Goal: Task Accomplishment & Management: Complete application form

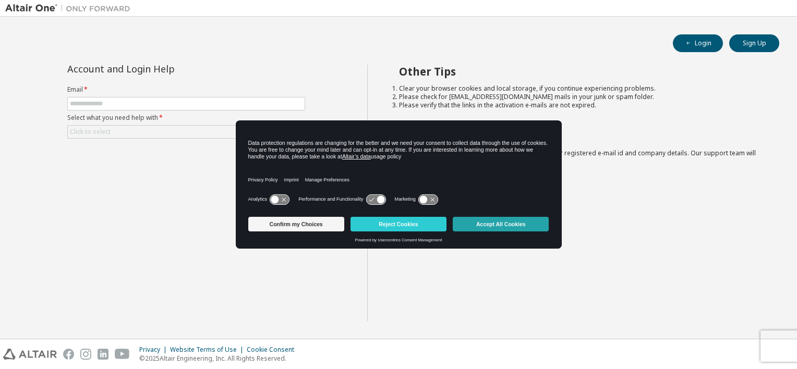
click at [501, 220] on button "Accept All Cookies" at bounding box center [501, 224] width 96 height 15
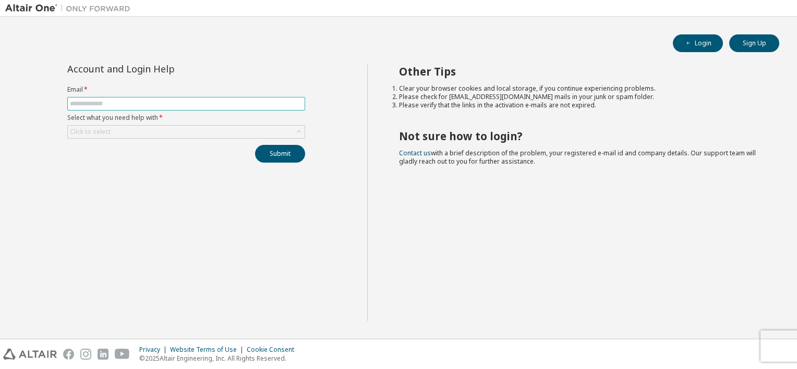
click at [186, 103] on input "text" at bounding box center [186, 104] width 233 height 8
type input "**********"
click at [162, 134] on div "Click to select" at bounding box center [186, 132] width 237 height 13
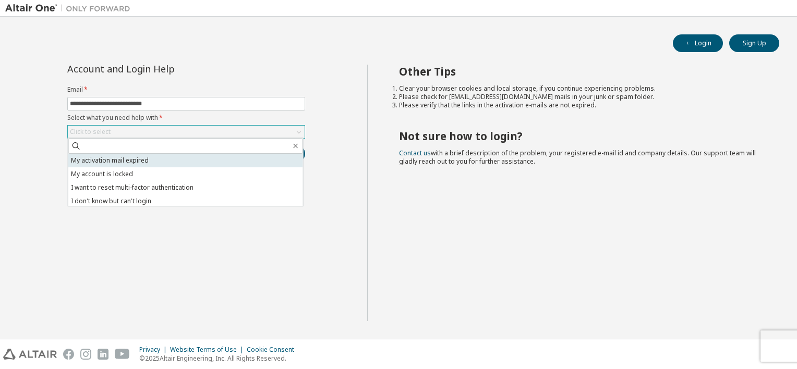
scroll to position [29, 0]
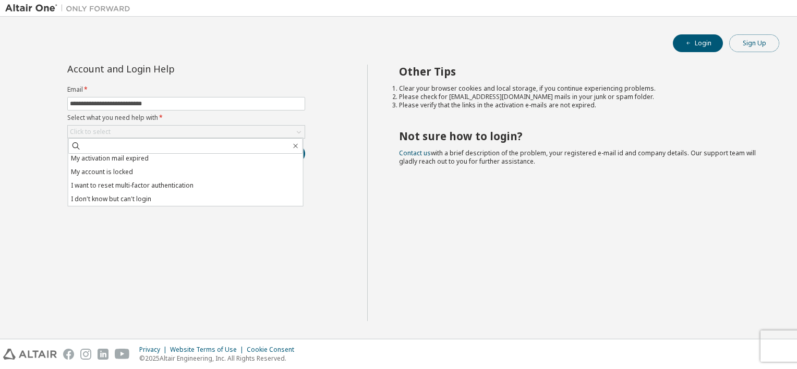
click at [749, 38] on button "Sign Up" at bounding box center [754, 43] width 50 height 18
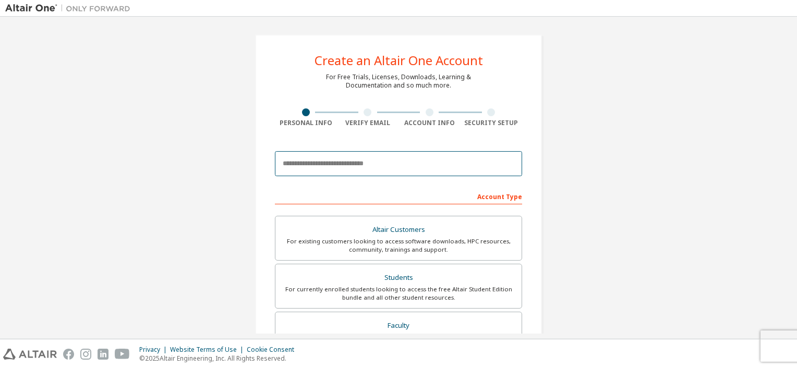
click at [384, 161] on input "email" at bounding box center [398, 163] width 247 height 25
type input "**********"
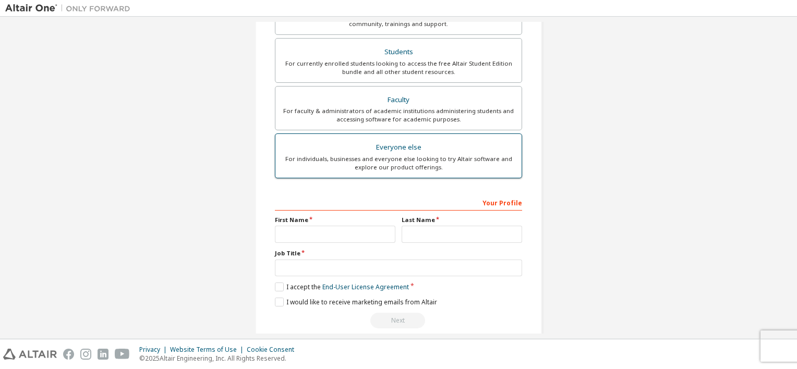
scroll to position [238, 0]
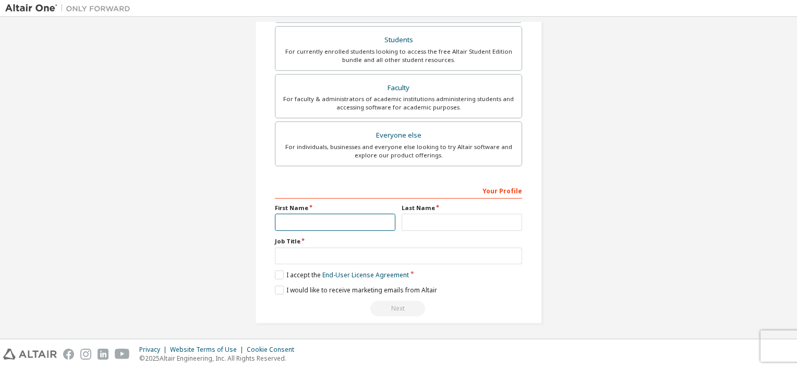
click at [367, 224] on input "text" at bounding box center [335, 222] width 121 height 17
type input "**"
type input "****"
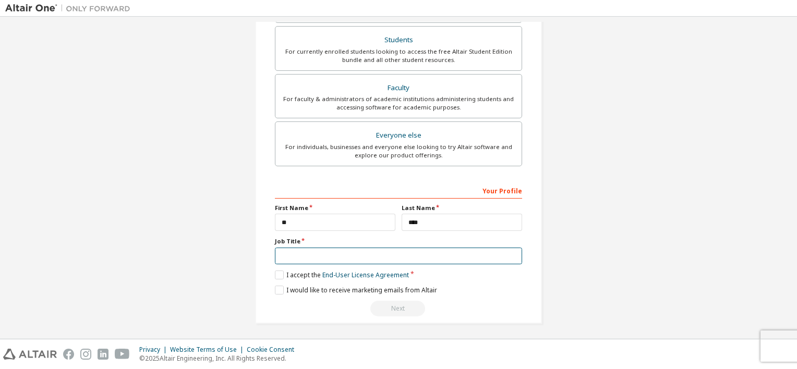
click at [394, 254] on input "text" at bounding box center [398, 256] width 247 height 17
type input "**********"
click at [386, 274] on link "End-User License Agreement" at bounding box center [365, 275] width 87 height 9
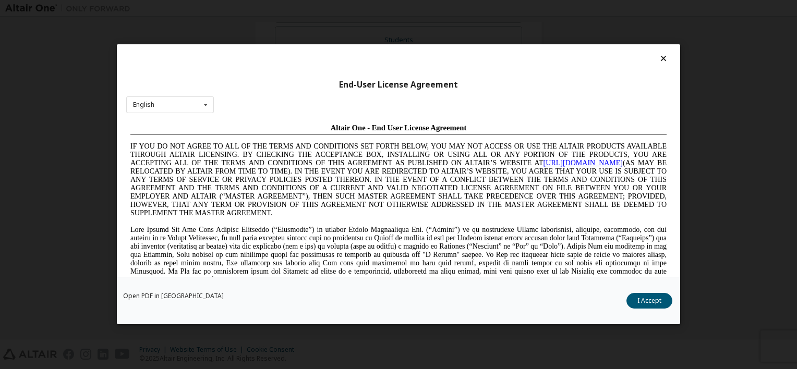
scroll to position [0, 0]
click at [649, 302] on button "I Accept" at bounding box center [650, 302] width 46 height 16
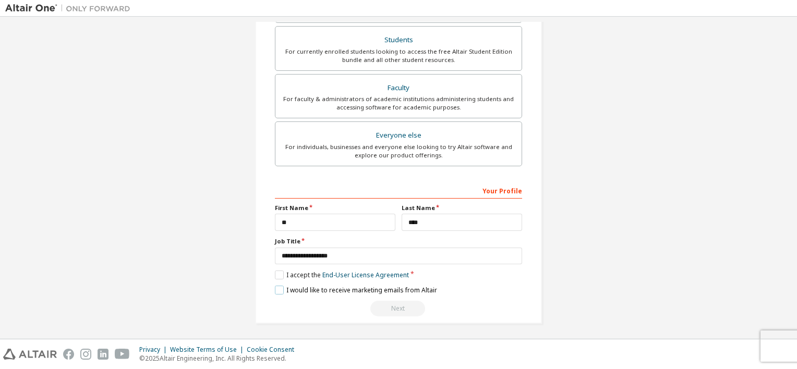
click at [276, 289] on label "I would like to receive marketing emails from Altair" at bounding box center [356, 290] width 162 height 9
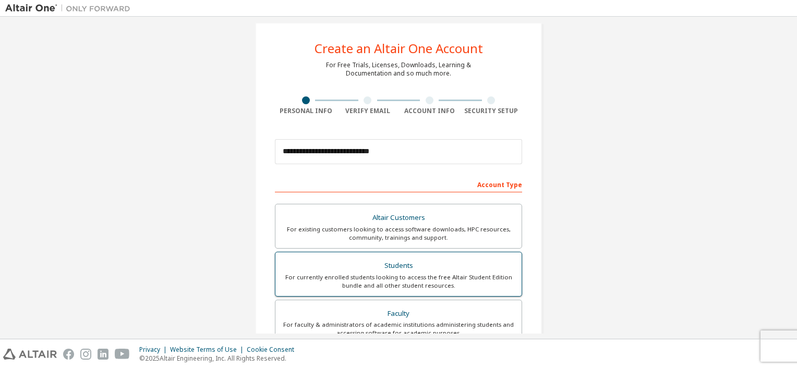
scroll to position [238, 0]
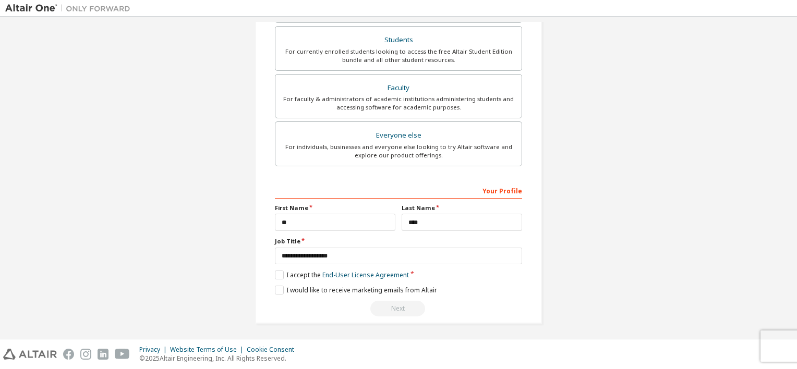
drag, startPoint x: 787, startPoint y: 14, endPoint x: 572, endPoint y: 138, distance: 248.2
click at [572, 138] on div "**********" at bounding box center [398, 60] width 787 height 552
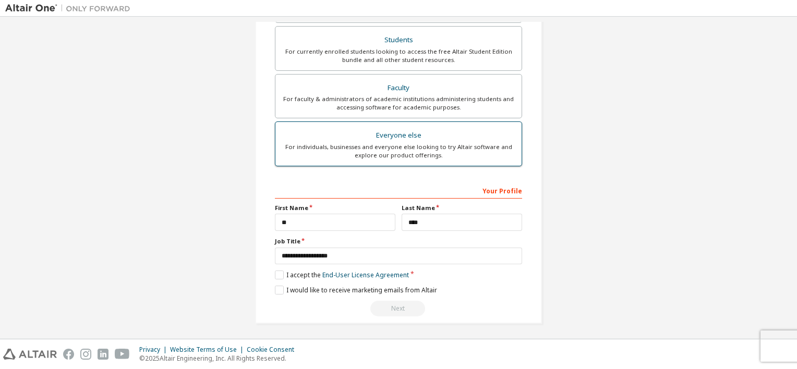
scroll to position [12, 0]
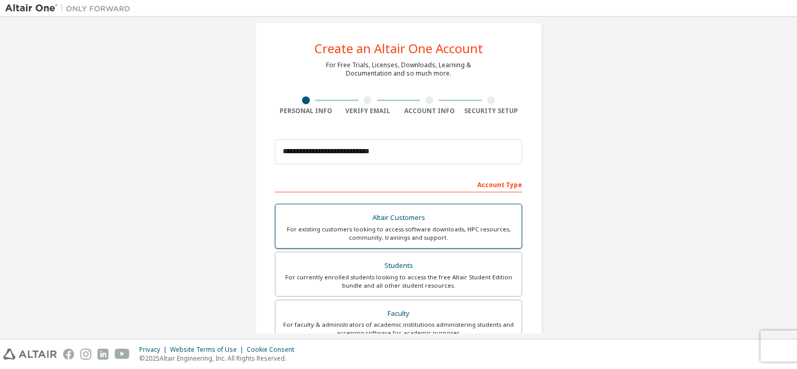
drag, startPoint x: 424, startPoint y: 263, endPoint x: 441, endPoint y: 249, distance: 22.6
click at [424, 263] on div "Students" at bounding box center [399, 266] width 234 height 15
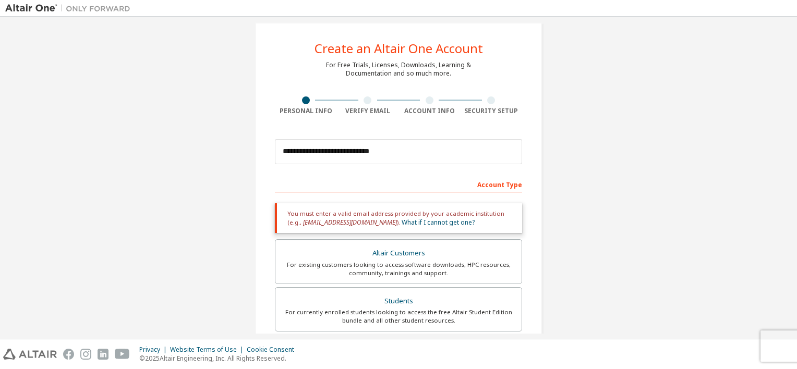
click at [497, 186] on div "Account Type" at bounding box center [398, 184] width 247 height 17
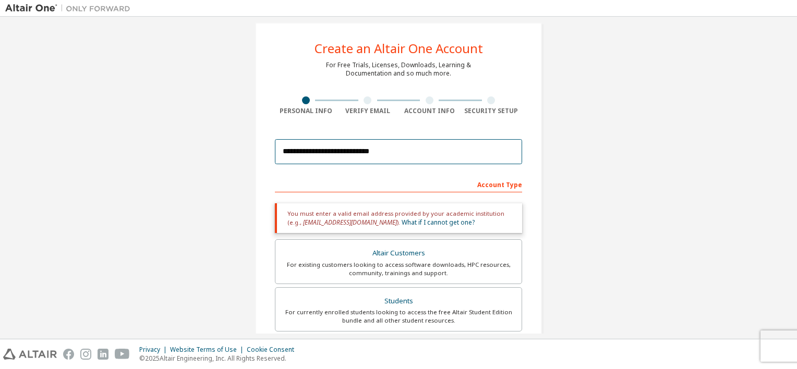
click at [380, 155] on input "**********" at bounding box center [398, 151] width 247 height 25
drag, startPoint x: 402, startPoint y: 152, endPoint x: 270, endPoint y: 152, distance: 132.0
click at [270, 152] on div "**********" at bounding box center [398, 303] width 287 height 563
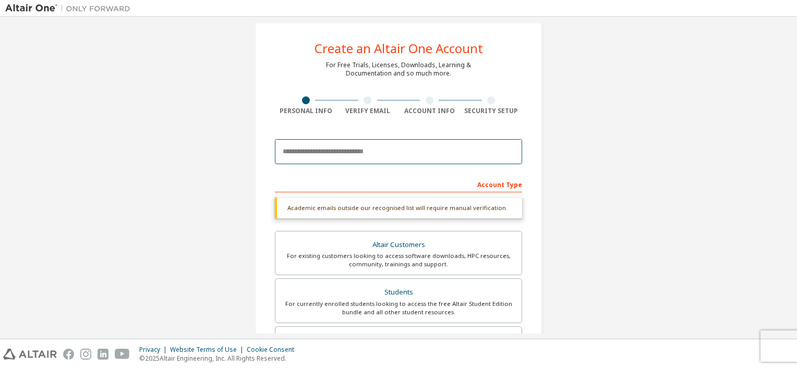
click at [382, 153] on input "email" at bounding box center [398, 151] width 247 height 25
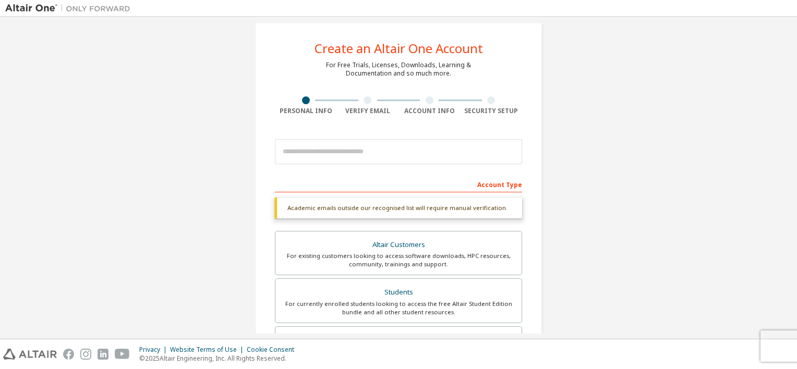
click at [393, 202] on div "Academic emails outside our recognised list will require manual verification." at bounding box center [398, 208] width 247 height 21
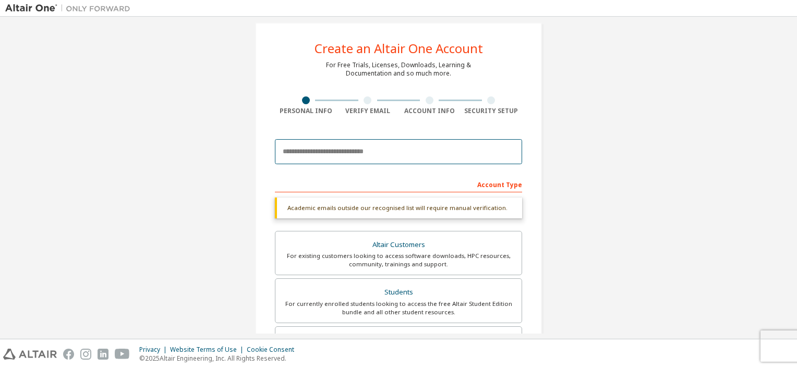
click at [380, 154] on input "email" at bounding box center [398, 151] width 247 height 25
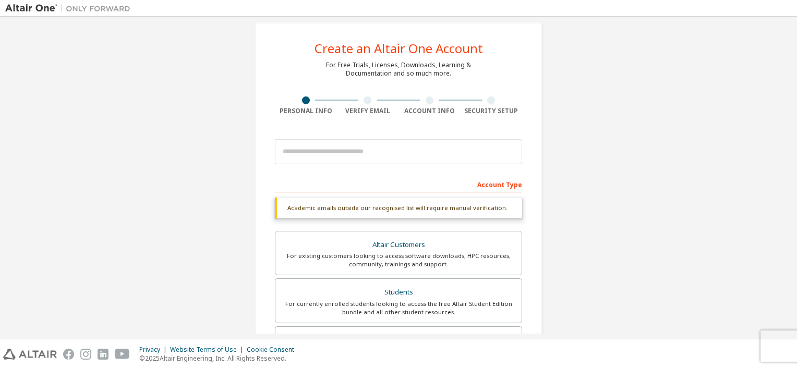
click at [428, 232] on label "Altair Customers For existing customers looking to access software downloads, H…" at bounding box center [398, 253] width 247 height 45
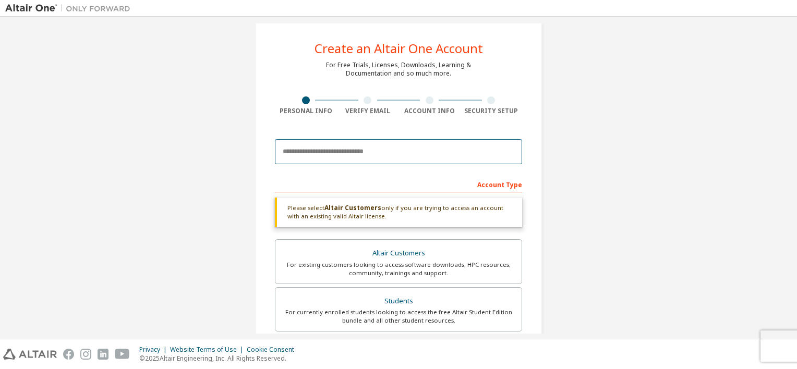
click at [371, 144] on input "email" at bounding box center [398, 151] width 247 height 25
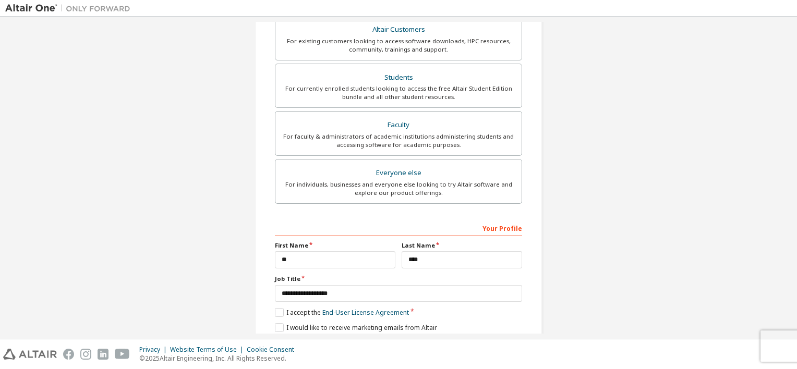
scroll to position [238, 0]
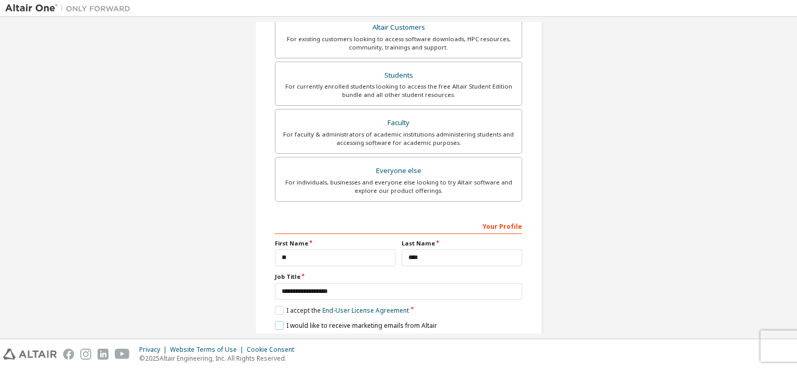
click at [279, 321] on label "I would like to receive marketing emails from Altair" at bounding box center [356, 325] width 162 height 9
click at [448, 253] on input "****" at bounding box center [462, 257] width 121 height 17
type input "*"
click at [328, 255] on input "text" at bounding box center [335, 257] width 121 height 17
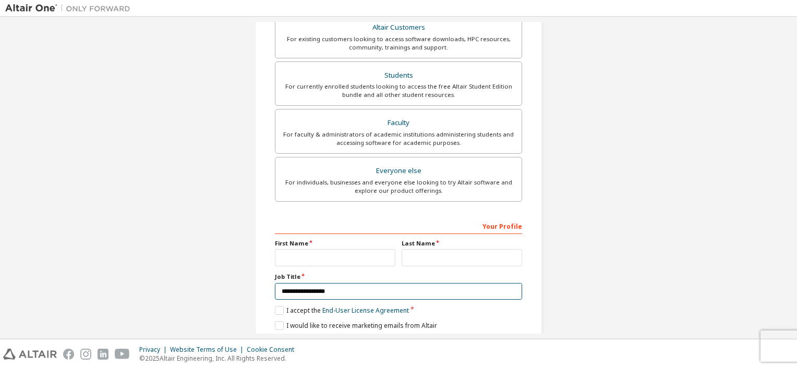
click at [386, 287] on input "**********" at bounding box center [398, 291] width 247 height 17
type input "*"
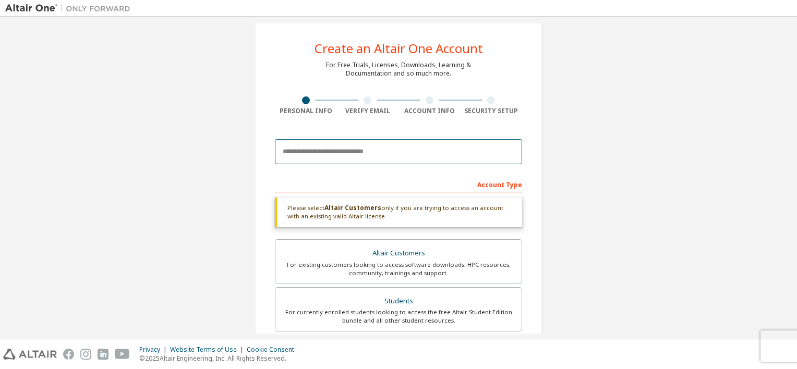
click at [389, 156] on input "email" at bounding box center [398, 151] width 247 height 25
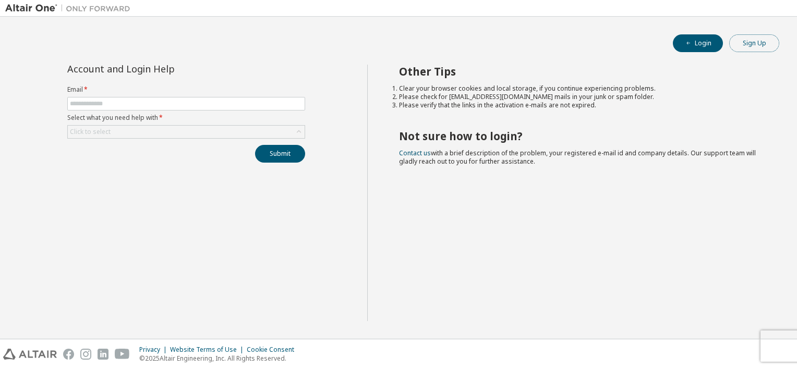
click at [759, 46] on button "Sign Up" at bounding box center [754, 43] width 50 height 18
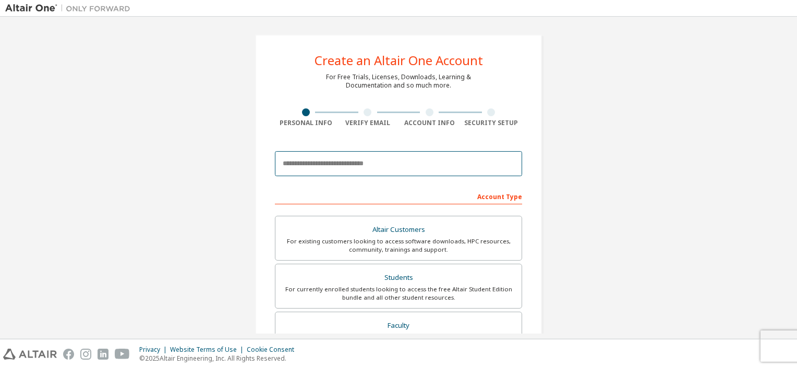
drag, startPoint x: 400, startPoint y: 164, endPoint x: 404, endPoint y: 157, distance: 8.2
click at [400, 164] on input "email" at bounding box center [398, 163] width 247 height 25
click at [358, 171] on input "email" at bounding box center [398, 163] width 247 height 25
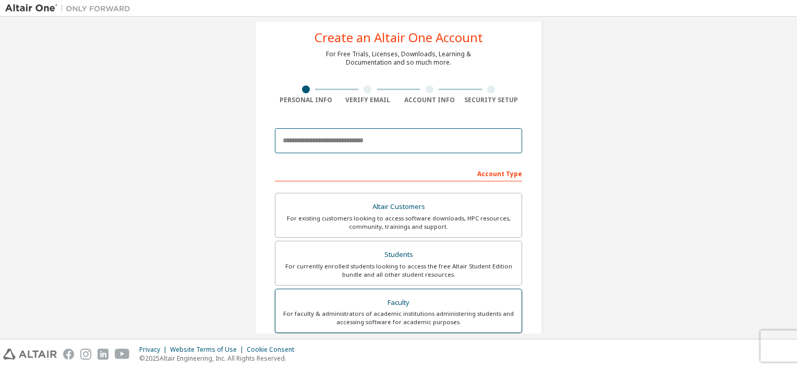
scroll to position [12, 0]
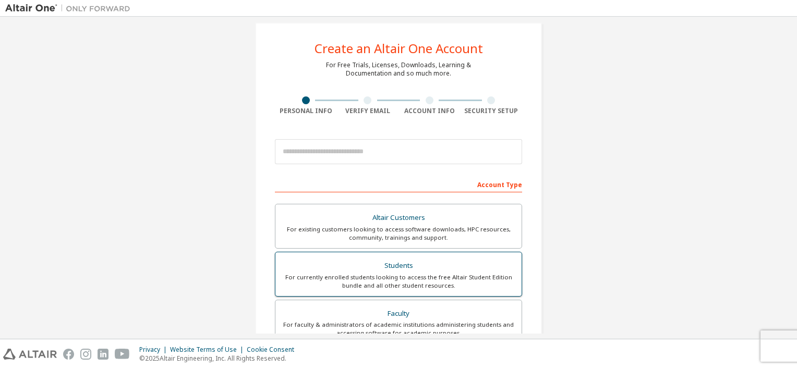
click at [430, 264] on div "Students" at bounding box center [399, 266] width 234 height 15
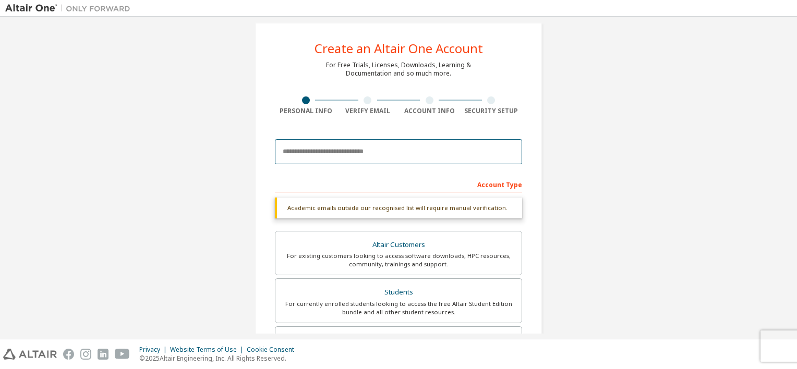
click at [389, 143] on input "email" at bounding box center [398, 151] width 247 height 25
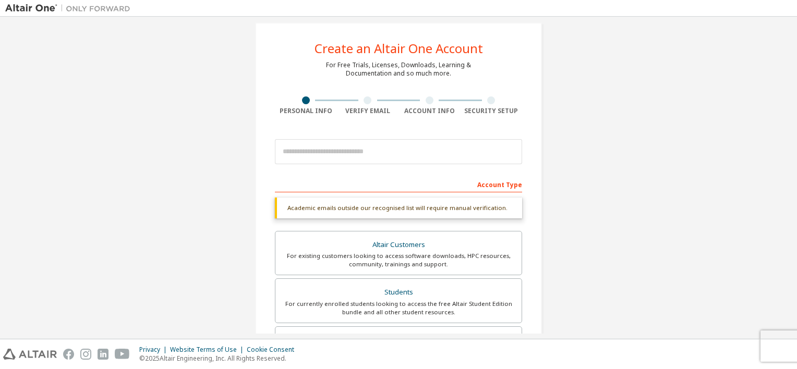
click at [488, 183] on div "Account Type" at bounding box center [398, 184] width 247 height 17
click at [504, 185] on div "Account Type" at bounding box center [398, 184] width 247 height 17
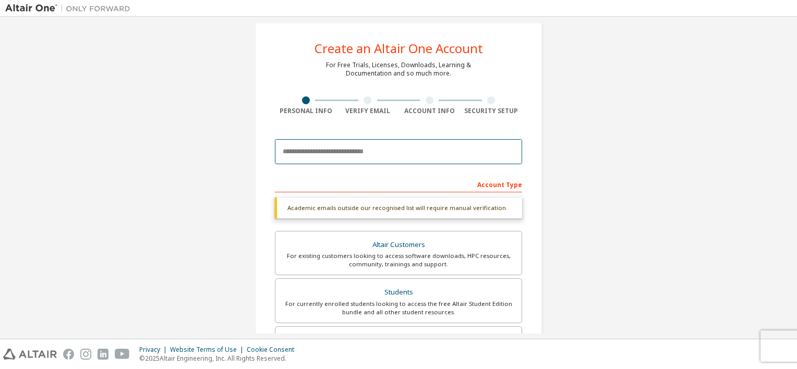
click at [415, 157] on input "email" at bounding box center [398, 151] width 247 height 25
click at [400, 151] on input "email" at bounding box center [398, 151] width 247 height 25
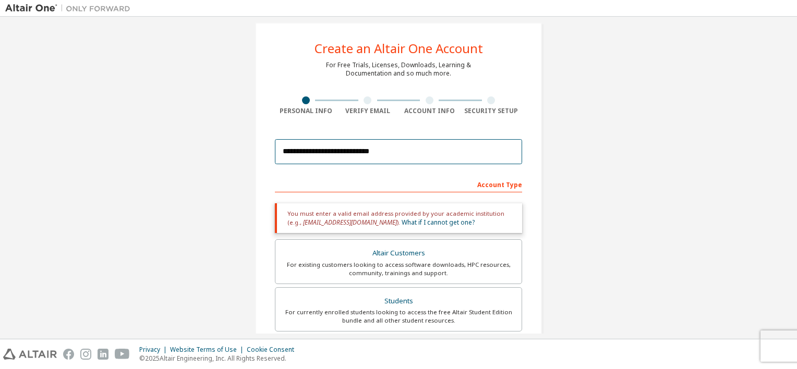
scroll to position [238, 0]
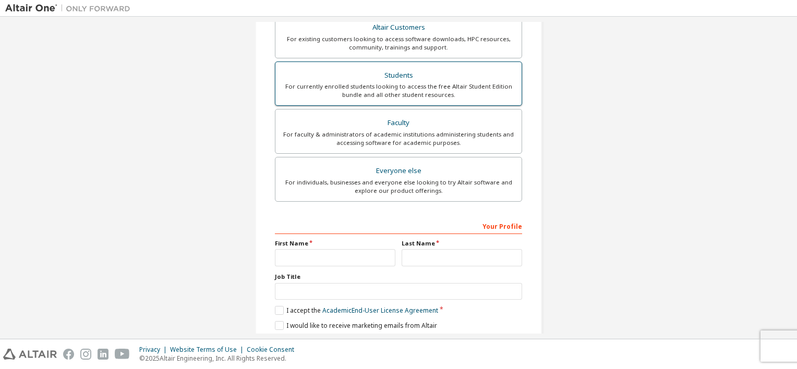
type input "**********"
click at [0, 0] on div "Academic emails outside our recognised list will require manual verification." at bounding box center [0, 0] width 0 height 0
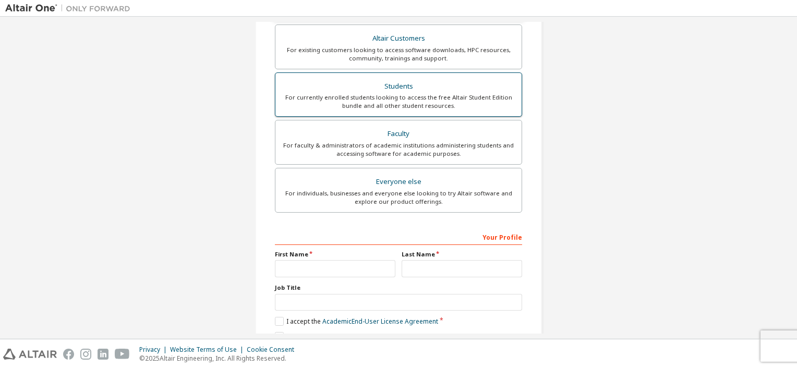
scroll to position [274, 0]
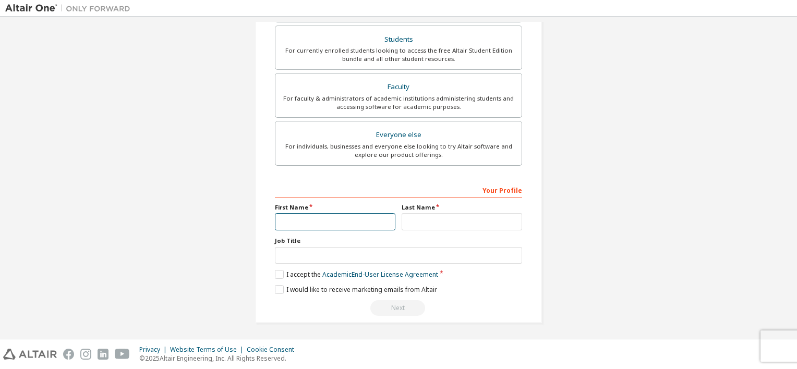
click at [356, 219] on input "text" at bounding box center [335, 221] width 121 height 17
type input "**"
type input "****"
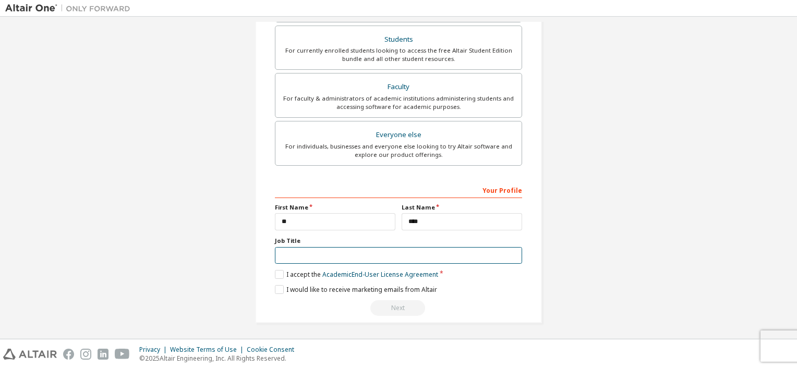
click at [342, 254] on input "text" at bounding box center [398, 255] width 247 height 17
type input "**********"
click at [278, 275] on label "I accept the Academic End-User License Agreement" at bounding box center [356, 274] width 163 height 9
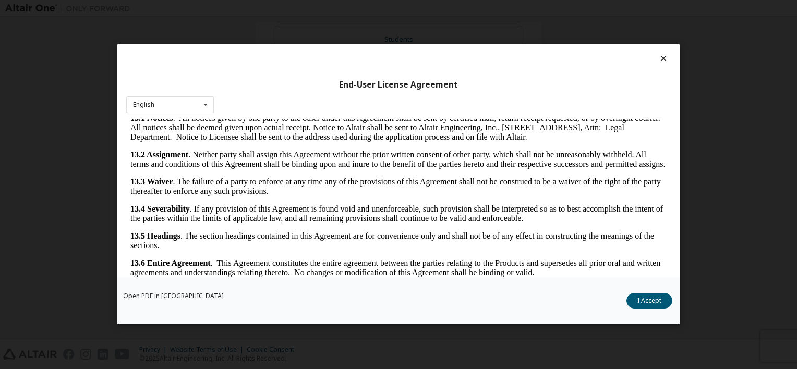
scroll to position [1748, 0]
click at [647, 298] on button "I Accept" at bounding box center [650, 302] width 46 height 16
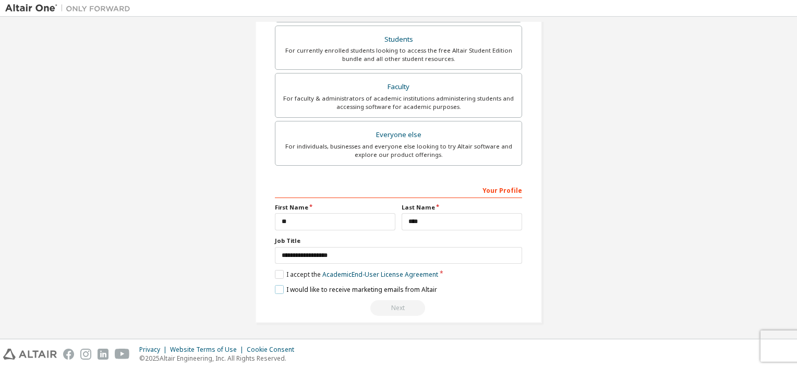
click at [279, 288] on label "I would like to receive marketing emails from Altair" at bounding box center [356, 289] width 162 height 9
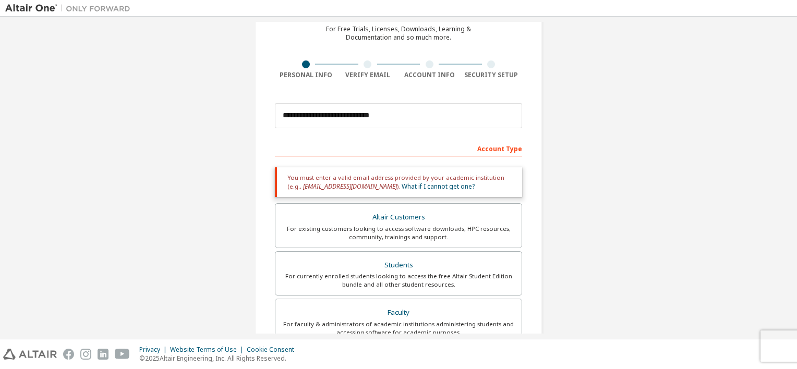
click at [422, 273] on div "For currently enrolled students looking to access the free Altair Student Editi…" at bounding box center [399, 280] width 234 height 17
click at [474, 188] on div "You must enter a valid email address provided by your academic institution (e.g…" at bounding box center [398, 182] width 247 height 30
click at [418, 189] on link "What if I cannot get one?" at bounding box center [438, 186] width 73 height 9
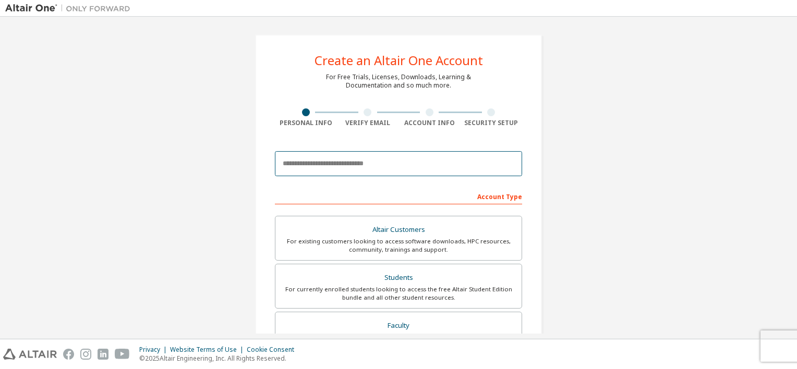
click at [461, 166] on input "email" at bounding box center [398, 163] width 247 height 25
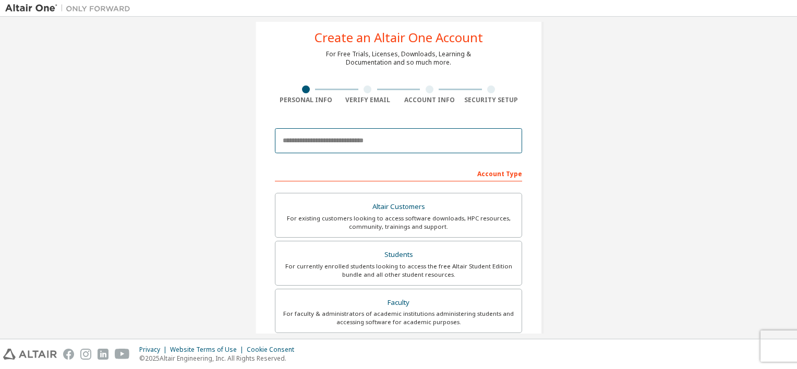
scroll to position [12, 0]
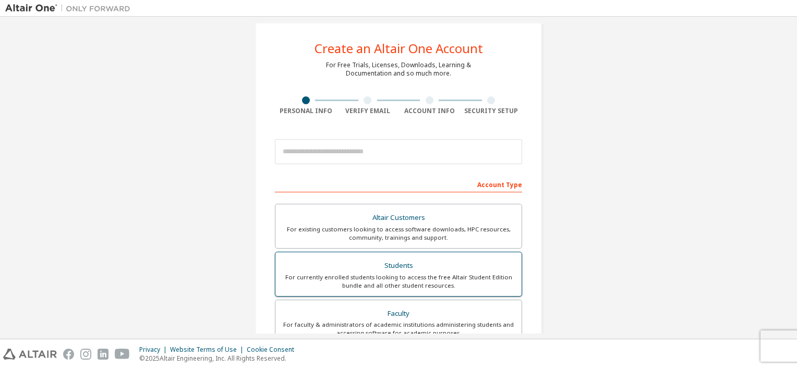
click at [404, 266] on div "Students" at bounding box center [399, 266] width 234 height 15
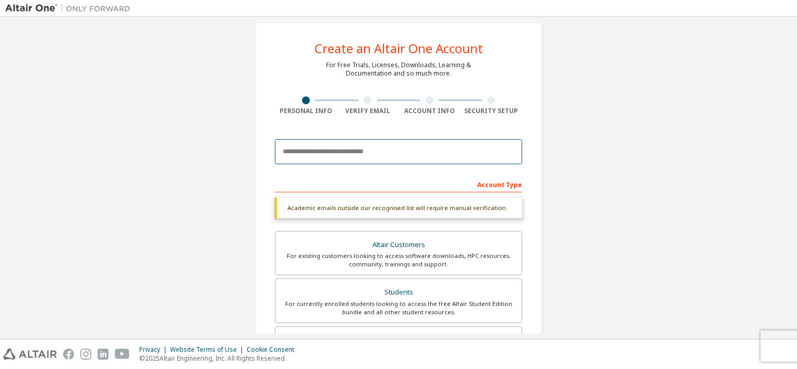
click at [339, 148] on input "email" at bounding box center [398, 151] width 247 height 25
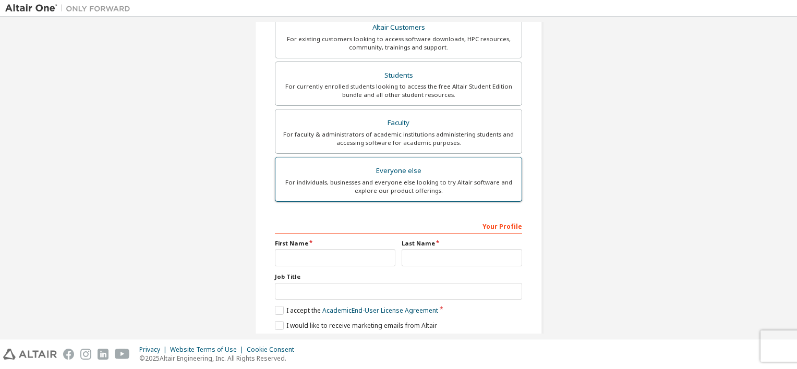
type input "**********"
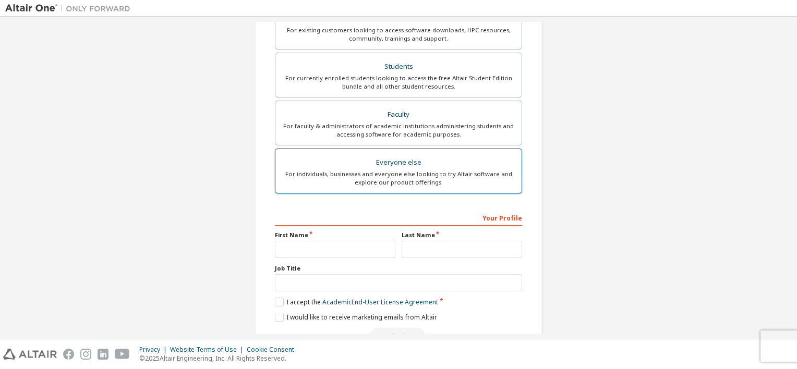
scroll to position [137, 0]
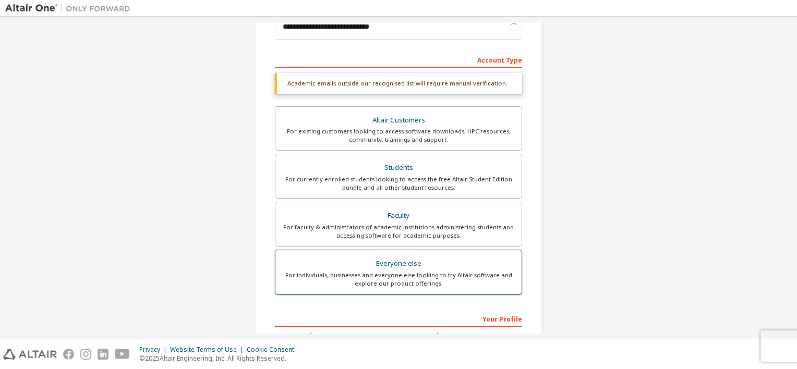
click at [335, 257] on div "Everyone else" at bounding box center [399, 264] width 234 height 15
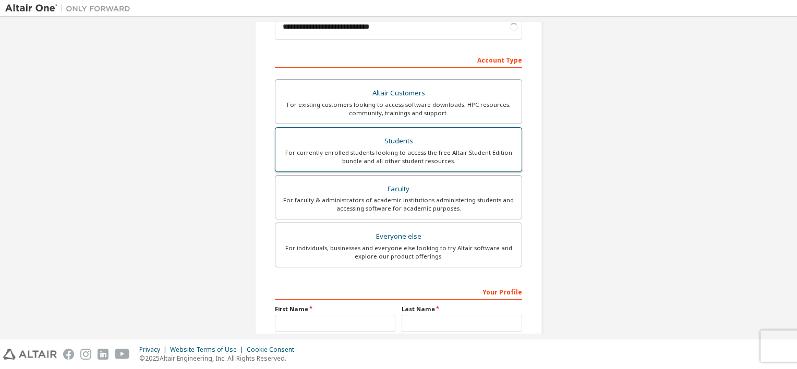
click at [421, 152] on div "For currently enrolled students looking to access the free Altair Student Editi…" at bounding box center [399, 157] width 234 height 17
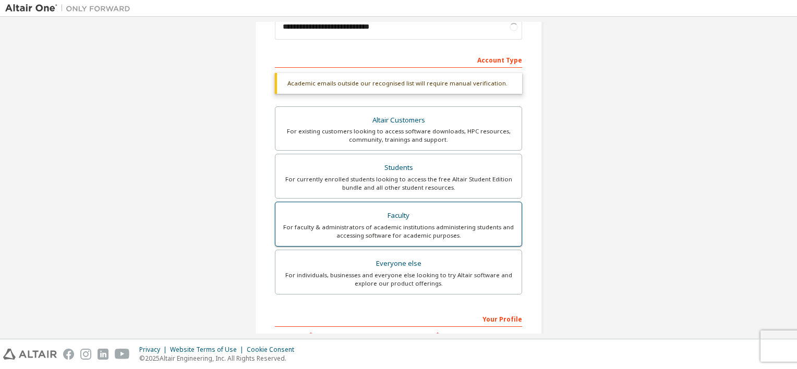
scroll to position [265, 0]
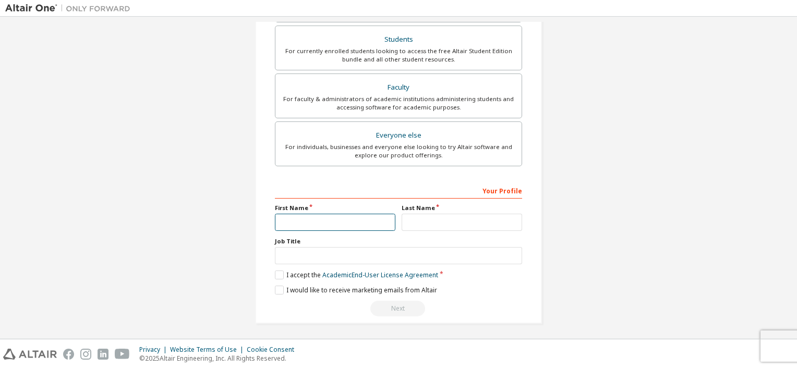
click at [338, 214] on input "text" at bounding box center [335, 222] width 121 height 17
type input "**"
type input "****"
type input "**********"
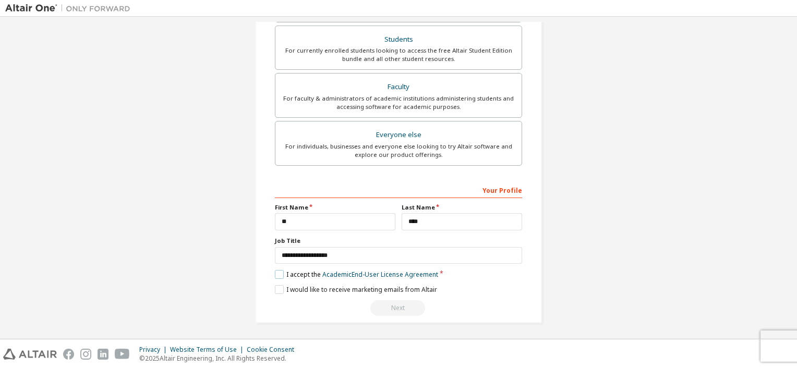
click at [278, 273] on label "I accept the Academic End-User License Agreement" at bounding box center [356, 274] width 163 height 9
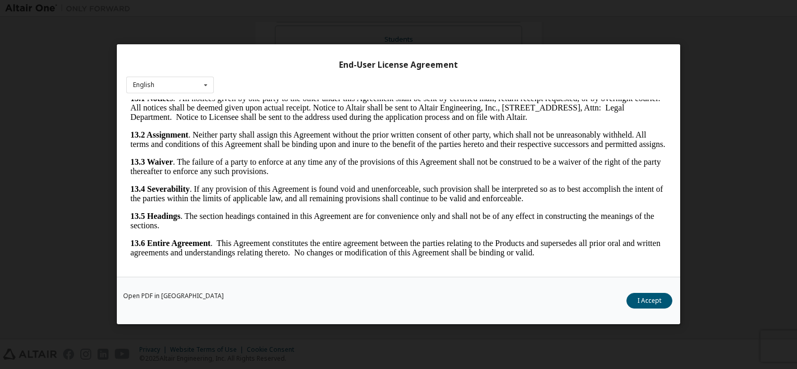
scroll to position [20, 0]
click at [636, 297] on button "I Accept" at bounding box center [650, 302] width 46 height 16
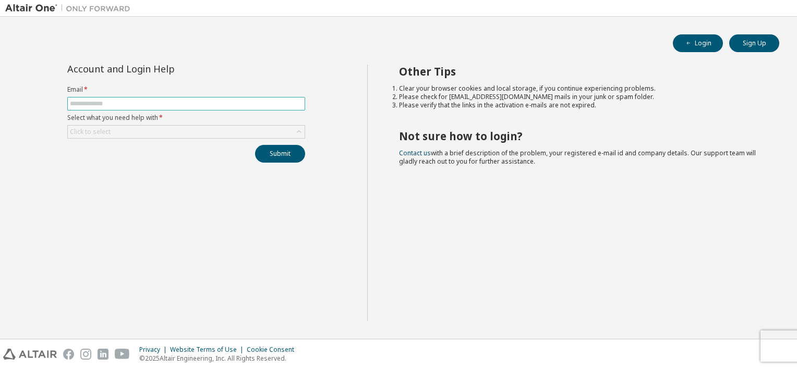
click at [153, 99] on span at bounding box center [186, 104] width 238 height 14
click at [761, 45] on button "Sign Up" at bounding box center [754, 43] width 50 height 18
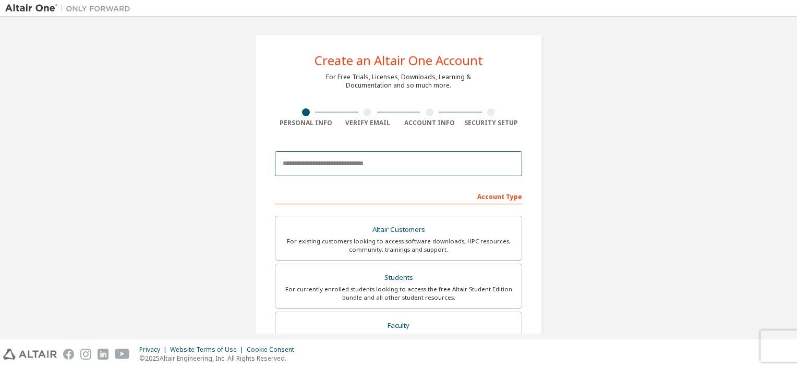
click at [422, 160] on input "email" at bounding box center [398, 163] width 247 height 25
type input "*"
paste input "**********"
type input "*"
type input "**********"
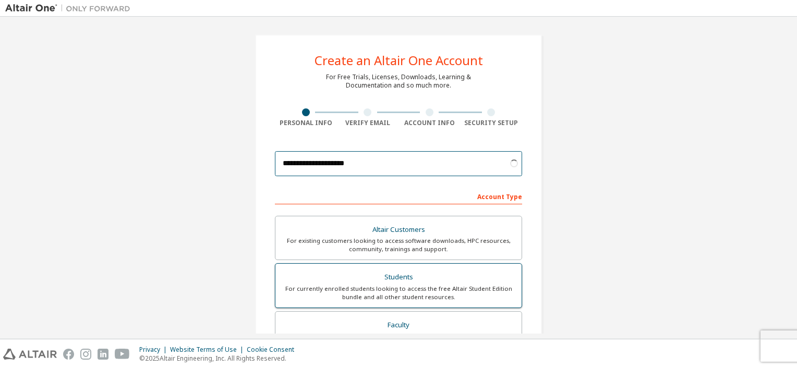
scroll to position [226, 0]
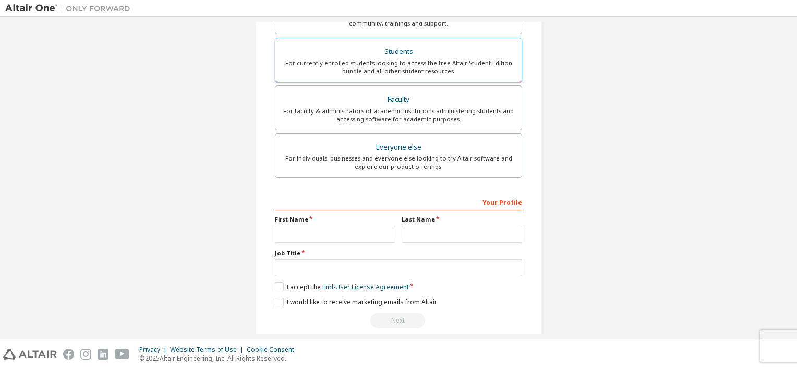
click at [384, 42] on label "Students For currently enrolled students looking to access the free Altair Stud…" at bounding box center [399, 60] width 248 height 45
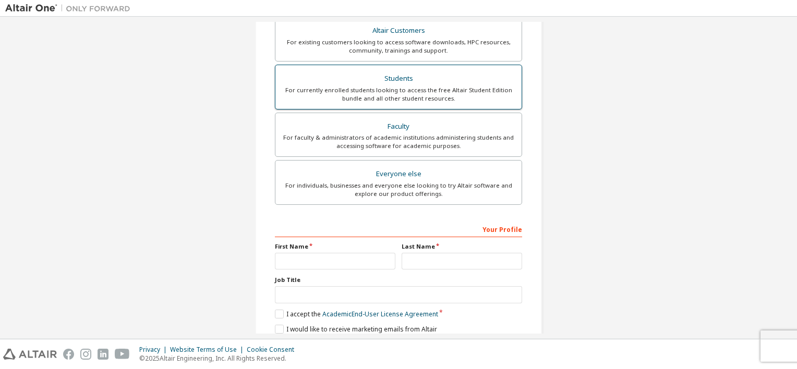
scroll to position [252, 0]
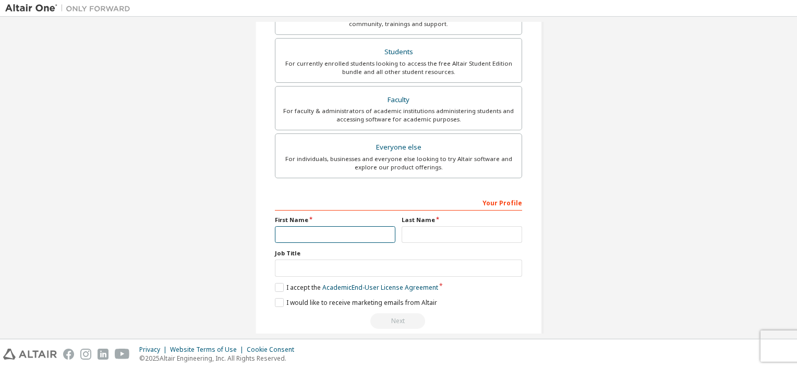
click at [355, 235] on input "text" at bounding box center [335, 234] width 121 height 17
type input "**"
type input "****"
type input "**********"
drag, startPoint x: 324, startPoint y: 269, endPoint x: 244, endPoint y: 261, distance: 80.8
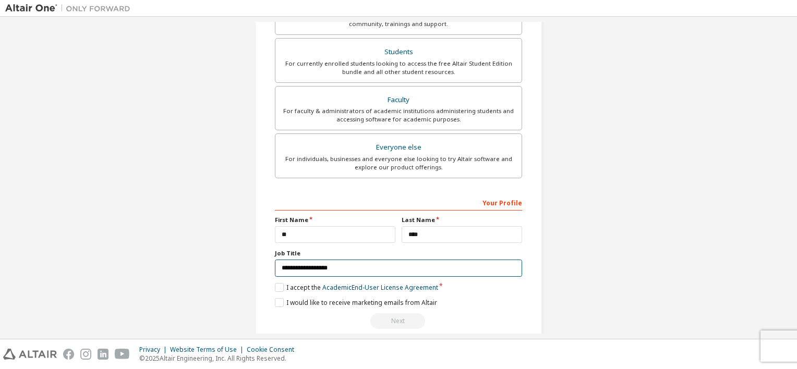
click at [244, 261] on div "**********" at bounding box center [399, 59] width 312 height 580
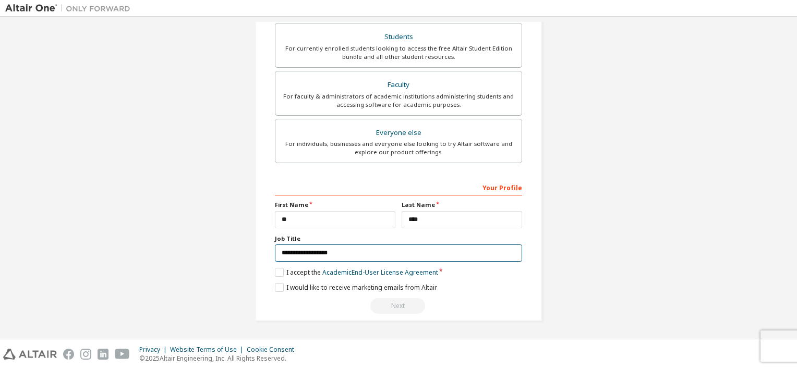
scroll to position [226, 0]
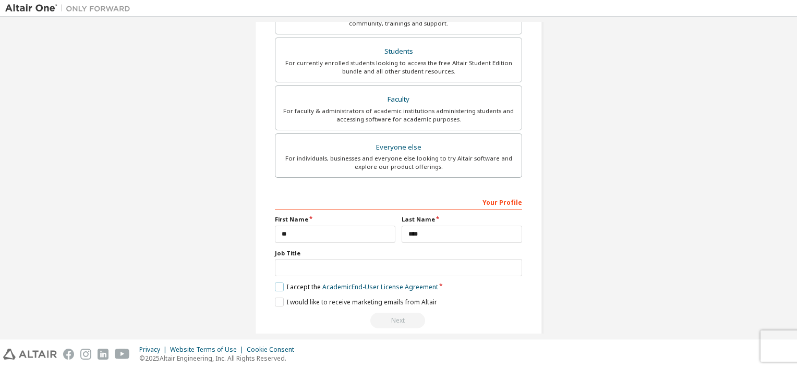
click at [275, 287] on label "I accept the Academic End-User License Agreement" at bounding box center [356, 287] width 163 height 9
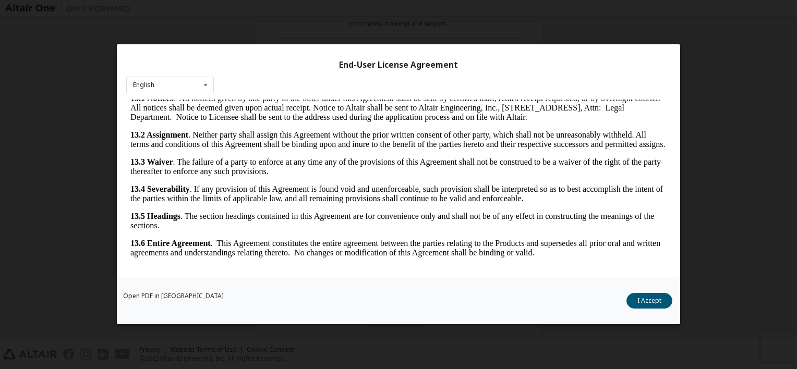
scroll to position [20, 0]
click at [642, 295] on button "I Accept" at bounding box center [650, 302] width 46 height 16
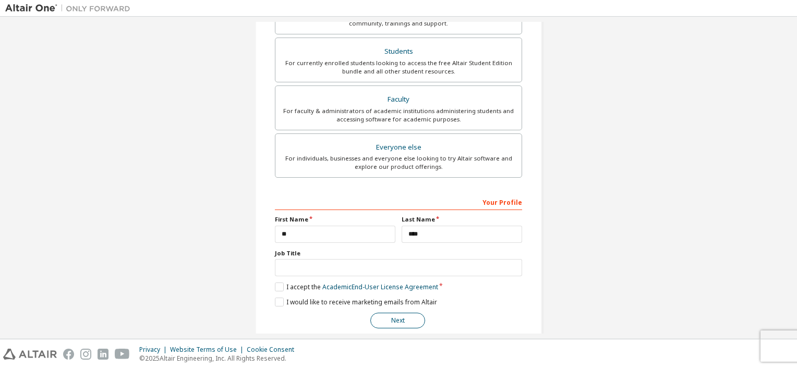
click at [411, 319] on button "Next" at bounding box center [397, 321] width 55 height 16
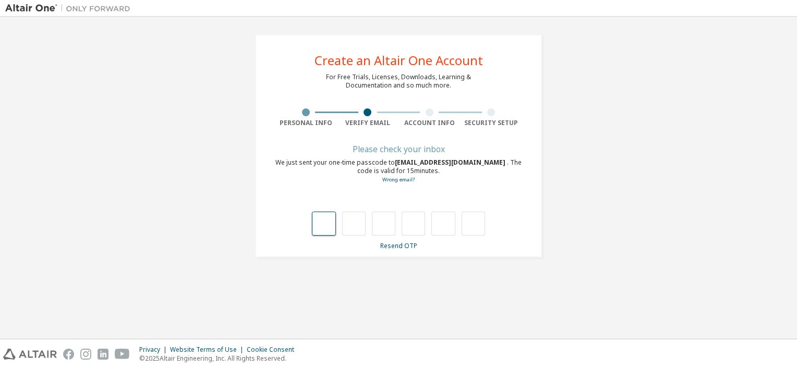
type input "*"
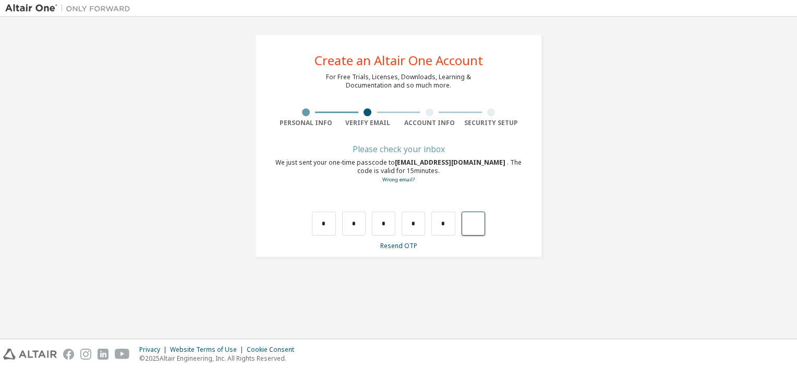
type input "*"
click at [332, 217] on input "text" at bounding box center [323, 224] width 23 height 24
type input "*"
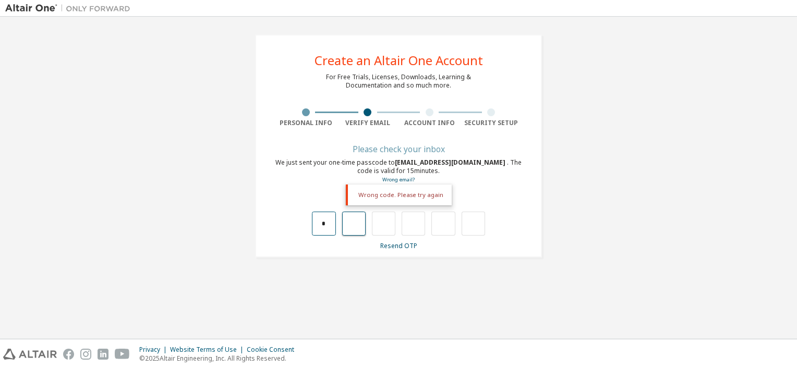
type input "*"
click at [354, 223] on input "*" at bounding box center [353, 224] width 23 height 24
type input "*"
click at [355, 222] on input "*" at bounding box center [353, 224] width 23 height 24
click at [358, 224] on input "text" at bounding box center [353, 224] width 23 height 24
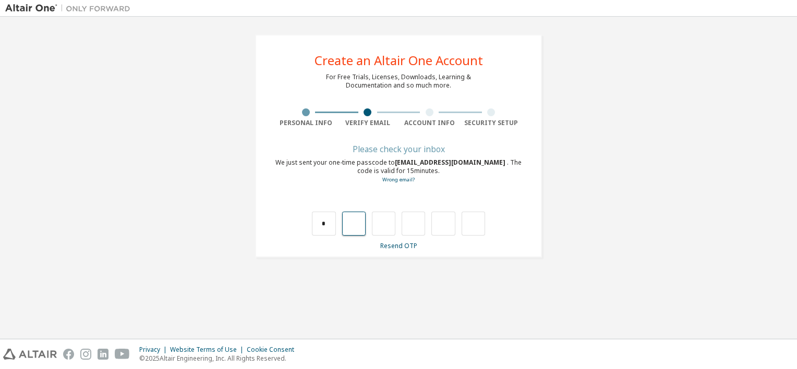
type input "*"
click at [386, 224] on input "*" at bounding box center [383, 224] width 23 height 24
click at [387, 227] on input "text" at bounding box center [383, 224] width 23 height 24
type input "*"
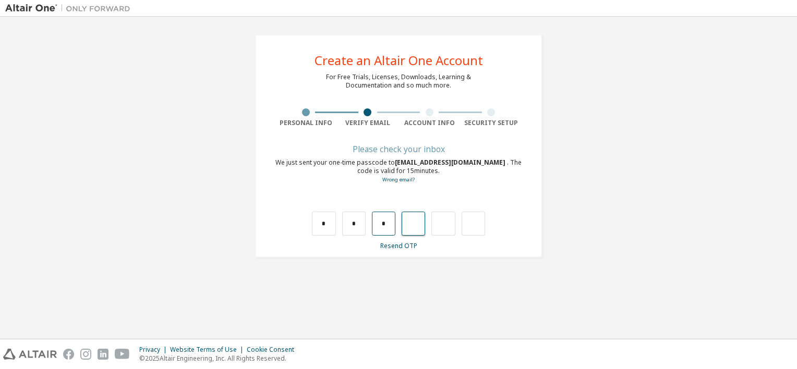
type input "*"
click at [411, 225] on input "*" at bounding box center [413, 224] width 23 height 24
click at [419, 225] on input "*" at bounding box center [413, 224] width 23 height 24
click at [412, 230] on input "text" at bounding box center [413, 224] width 23 height 24
type input "*"
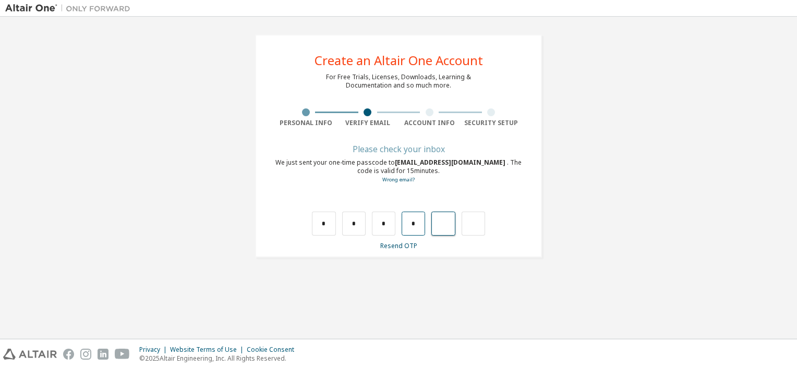
type input "*"
click at [449, 225] on input "*" at bounding box center [442, 224] width 23 height 24
click at [449, 223] on input "text" at bounding box center [442, 224] width 23 height 24
type input "*"
